Goal: Task Accomplishment & Management: Manage account settings

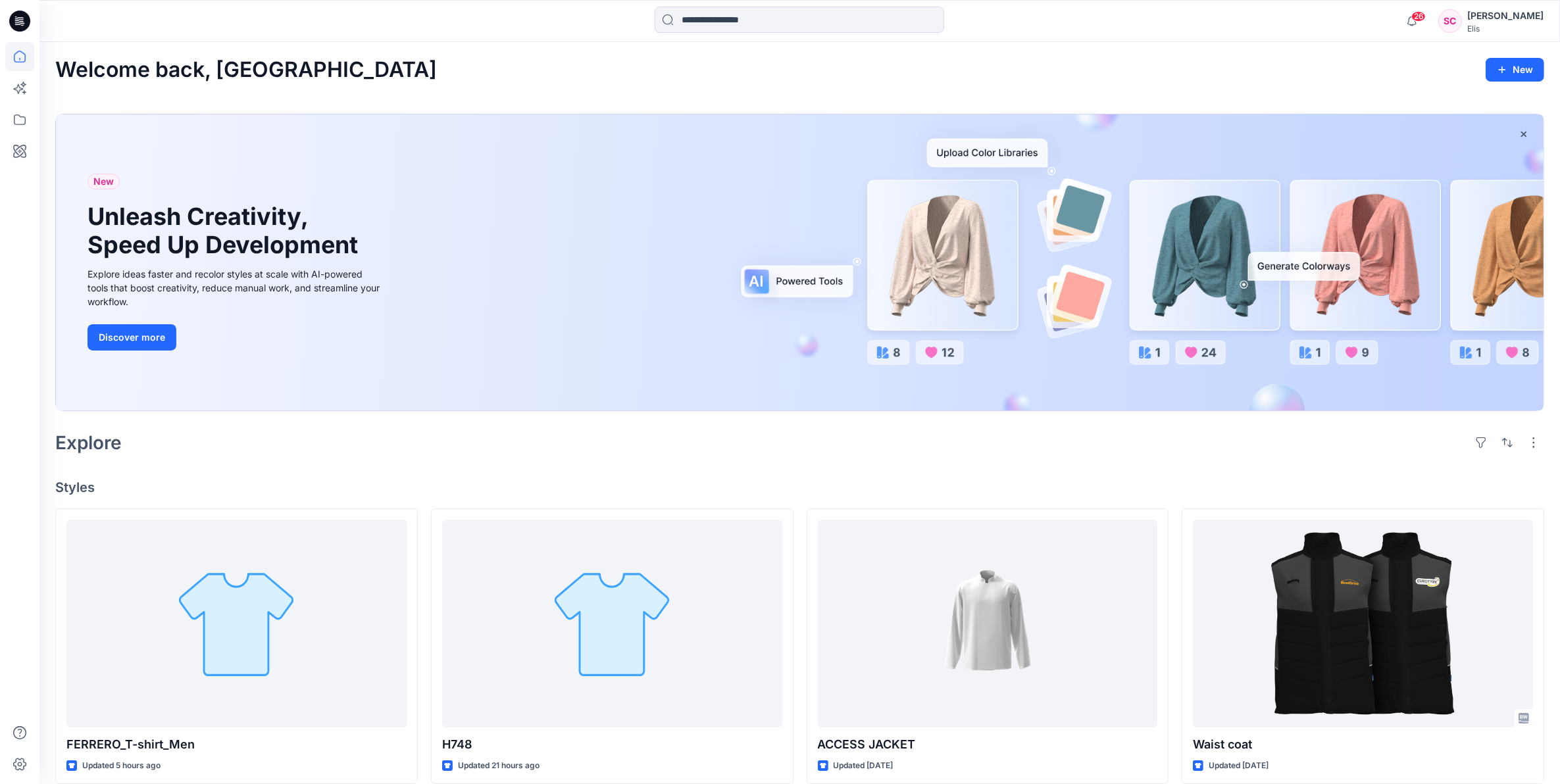
click at [749, 73] on div "Welcome back, Sofia New" at bounding box center [800, 70] width 1489 height 24
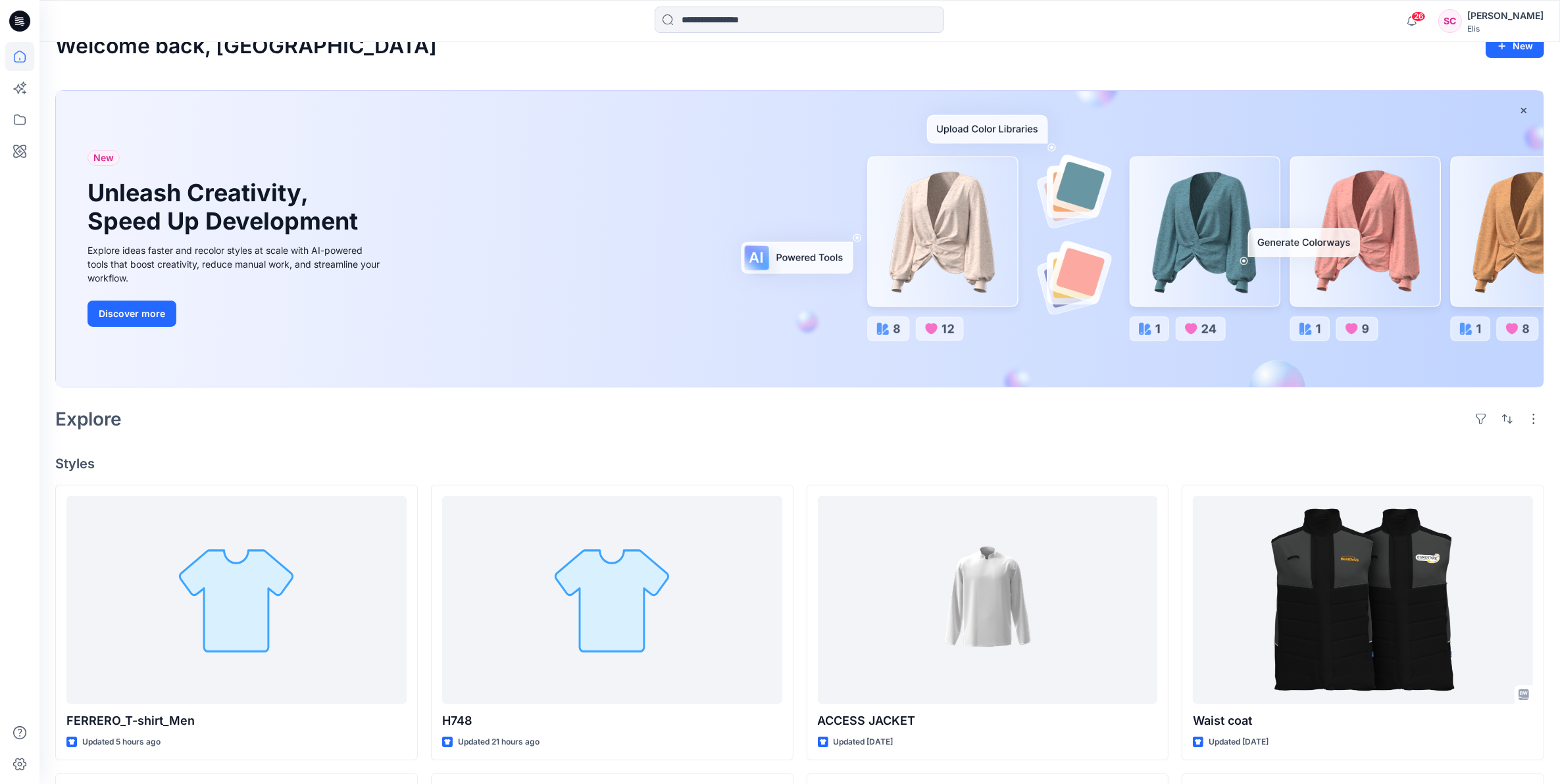
scroll to position [82, 0]
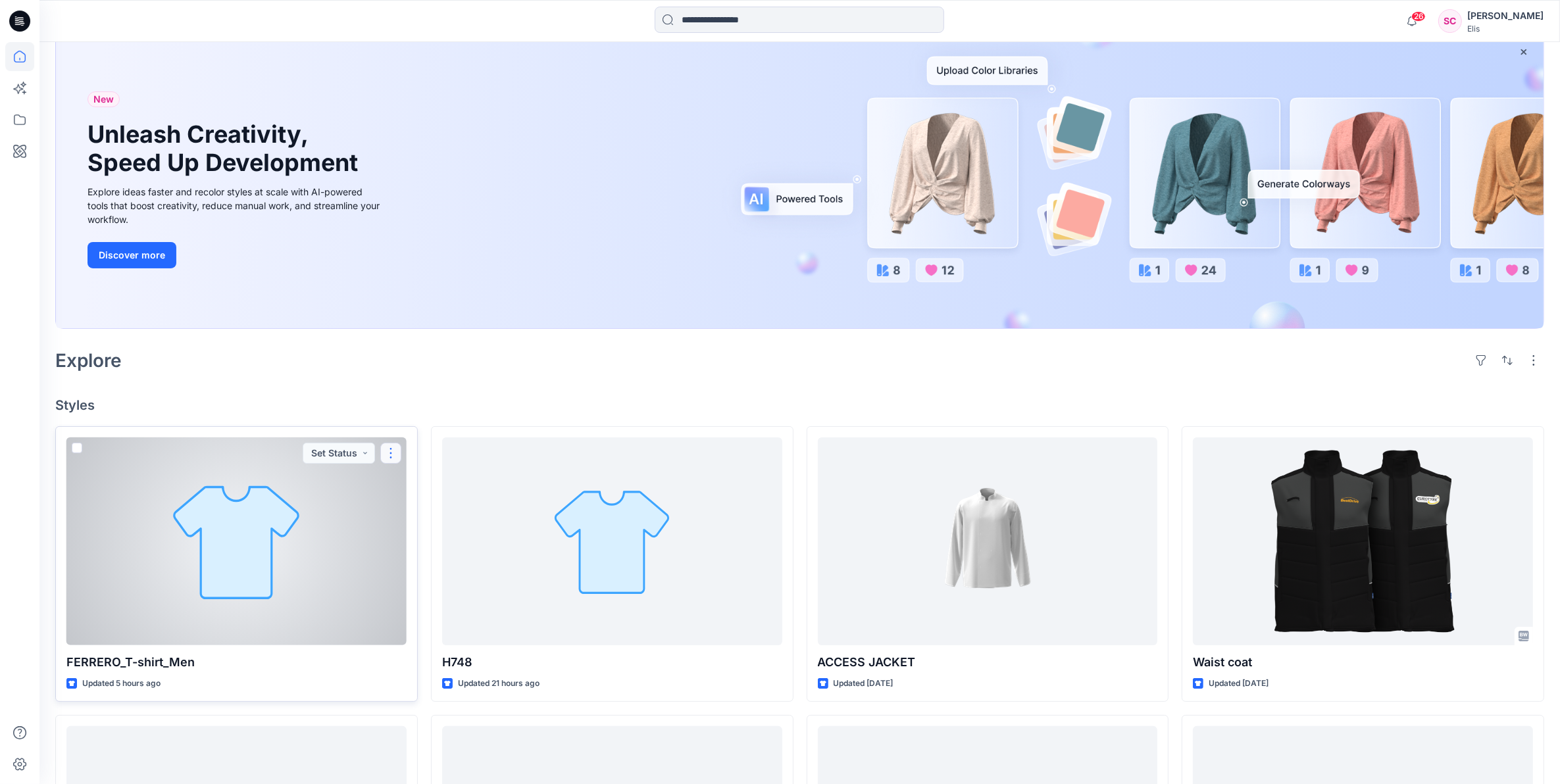
click at [388, 455] on button "button" at bounding box center [391, 453] width 21 height 21
click at [258, 518] on div at bounding box center [236, 541] width 341 height 208
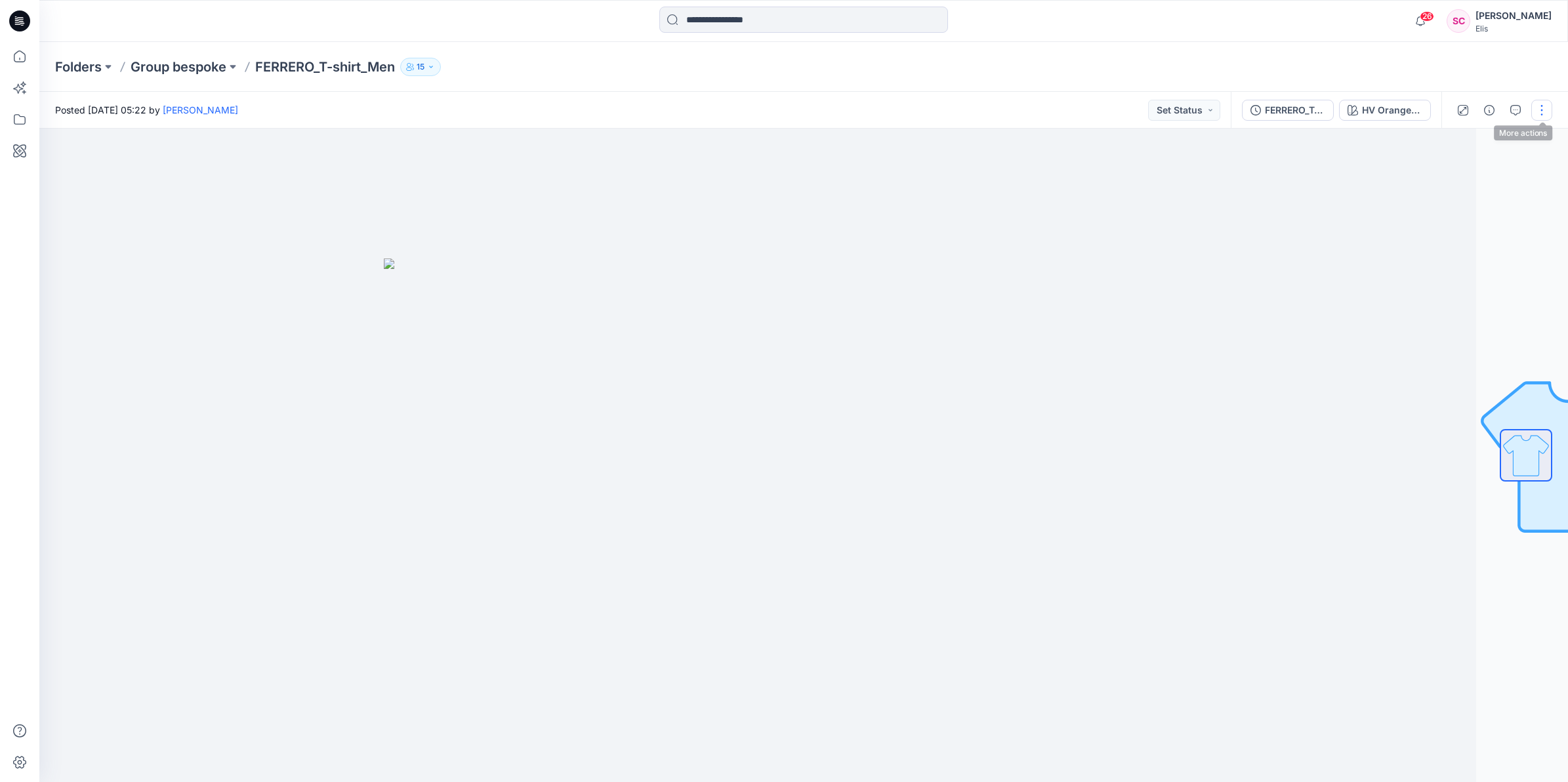
click at [1539, 106] on button "button" at bounding box center [1542, 111] width 21 height 21
click at [1461, 178] on p "Edit" at bounding box center [1457, 176] width 16 height 13
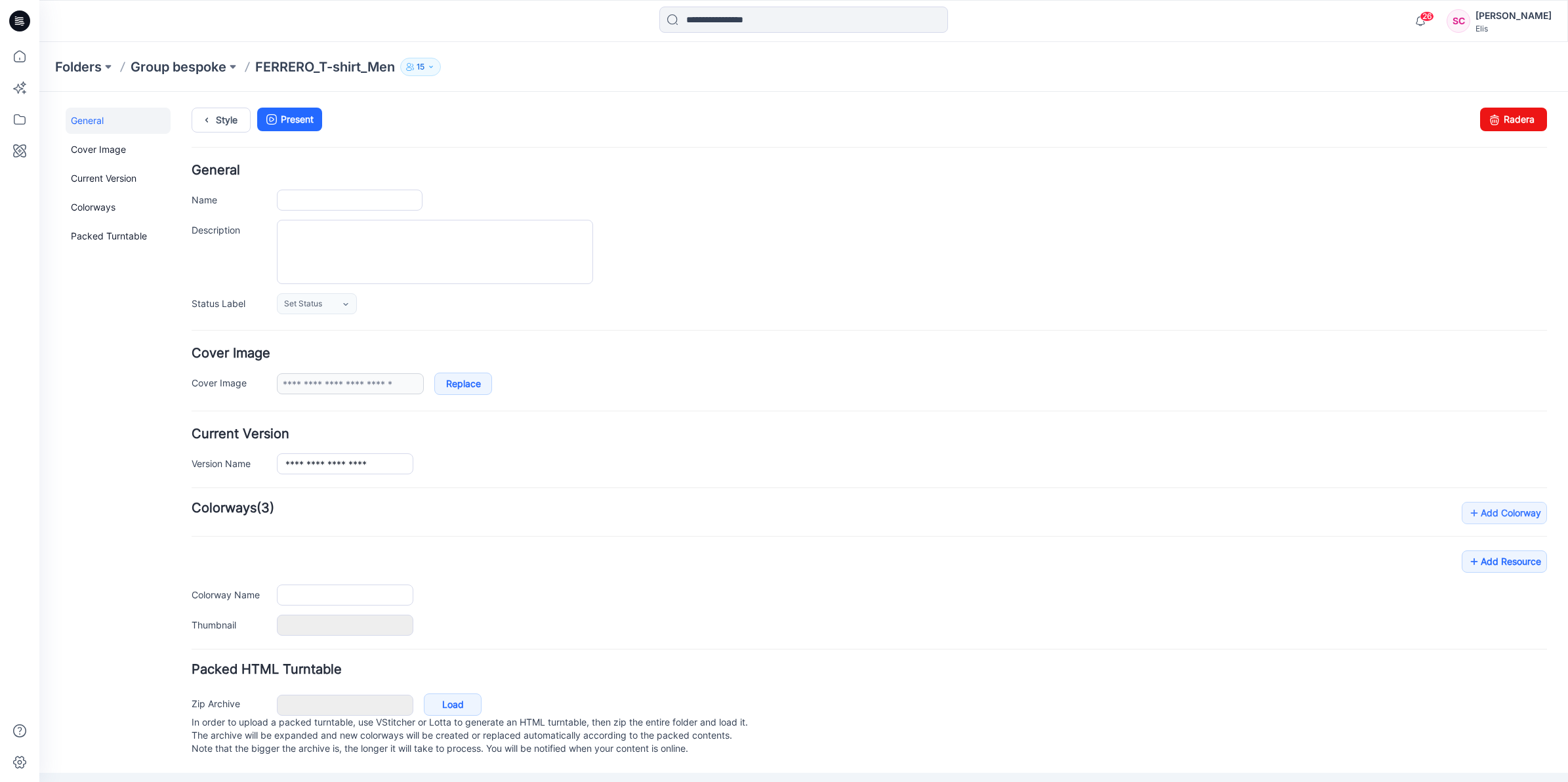
type input "**********"
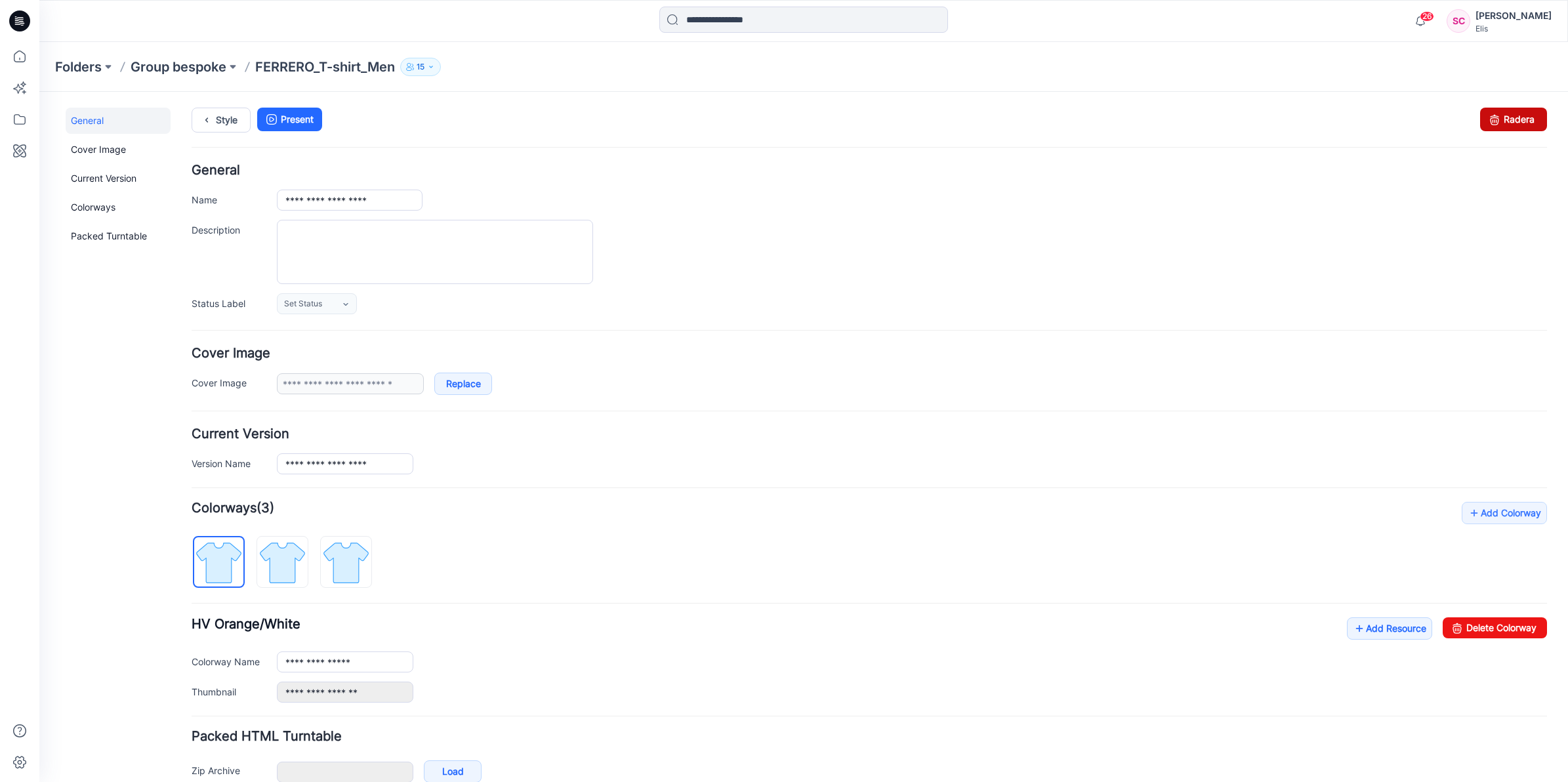
drag, startPoint x: 1513, startPoint y: 118, endPoint x: 909, endPoint y: 165, distance: 605.8
click at [1513, 118] on link "Radera" at bounding box center [1514, 119] width 67 height 24
